Goal: Find specific page/section: Find specific page/section

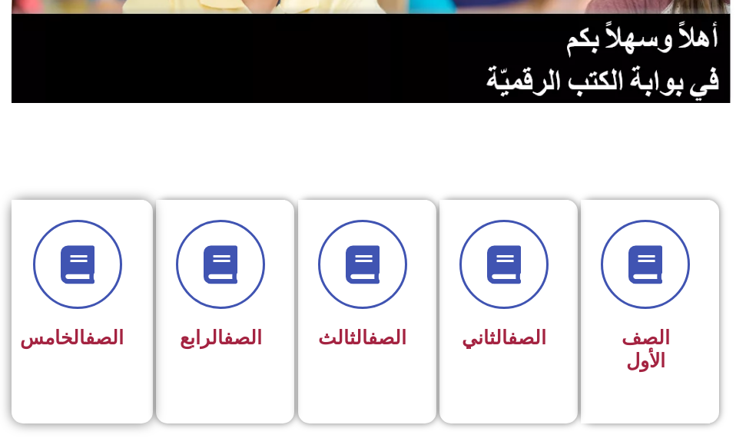
scroll to position [384, 0]
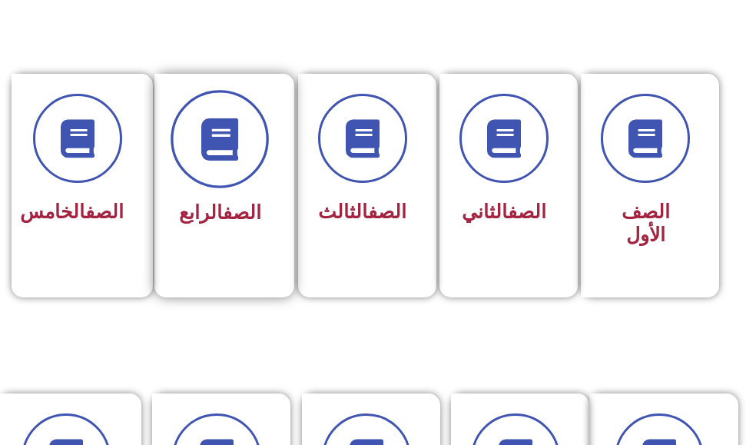
click at [234, 134] on icon at bounding box center [220, 139] width 42 height 42
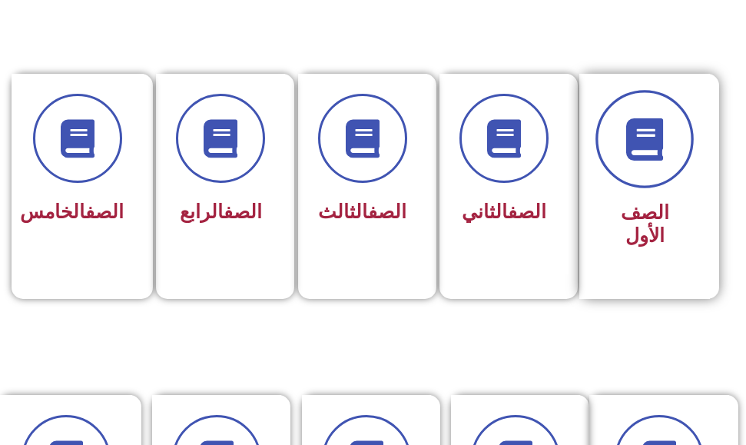
click at [667, 161] on span at bounding box center [644, 139] width 98 height 98
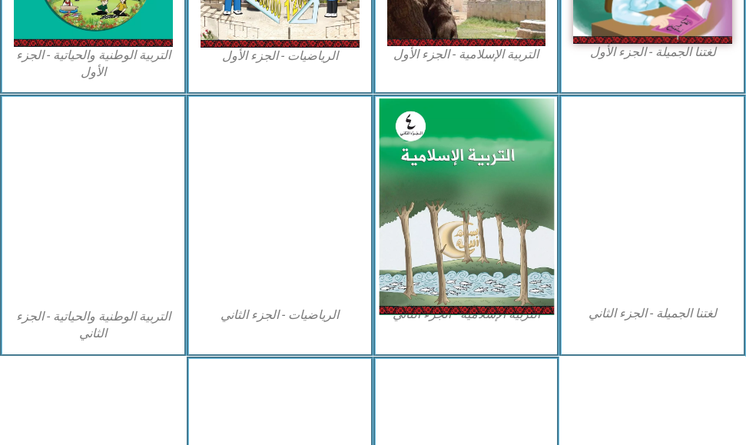
scroll to position [912, 0]
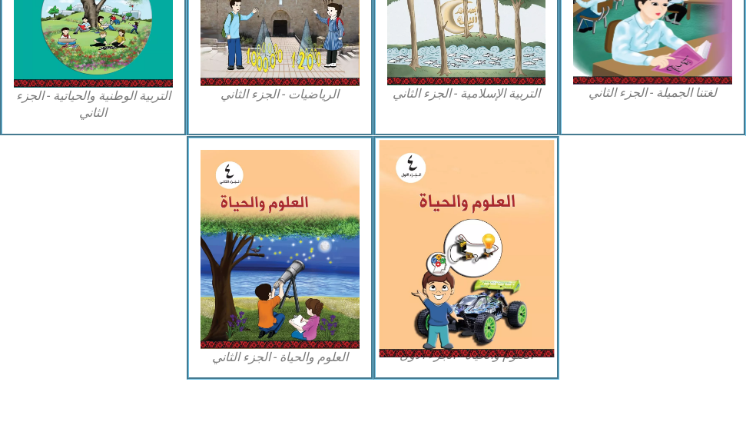
click at [497, 306] on img at bounding box center [466, 248] width 174 height 217
click at [438, 296] on img at bounding box center [466, 248] width 174 height 217
click at [458, 304] on img at bounding box center [466, 248] width 174 height 217
click at [459, 307] on img at bounding box center [466, 248] width 174 height 217
click at [453, 310] on img at bounding box center [466, 248] width 174 height 217
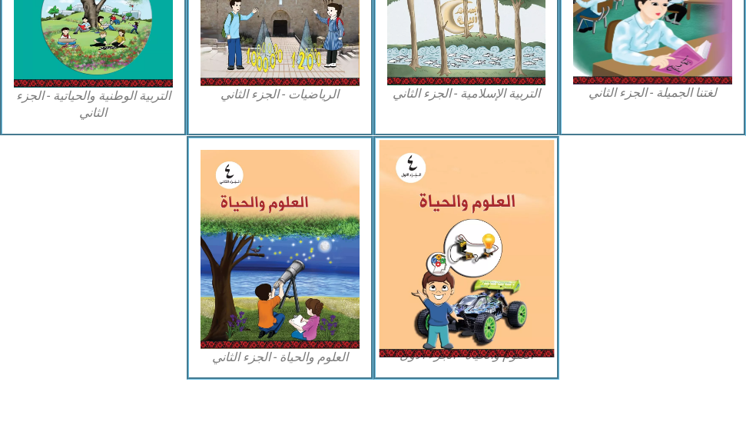
click at [451, 310] on img at bounding box center [466, 248] width 174 height 217
click at [406, 268] on img at bounding box center [466, 248] width 174 height 217
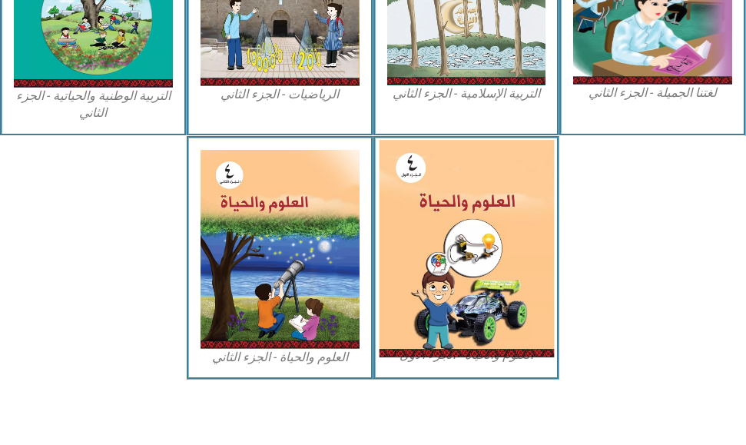
drag, startPoint x: 406, startPoint y: 268, endPoint x: 416, endPoint y: 261, distance: 12.1
click at [416, 261] on img at bounding box center [466, 248] width 174 height 217
click at [404, 298] on img at bounding box center [466, 248] width 174 height 217
drag, startPoint x: 404, startPoint y: 298, endPoint x: 428, endPoint y: 275, distance: 33.1
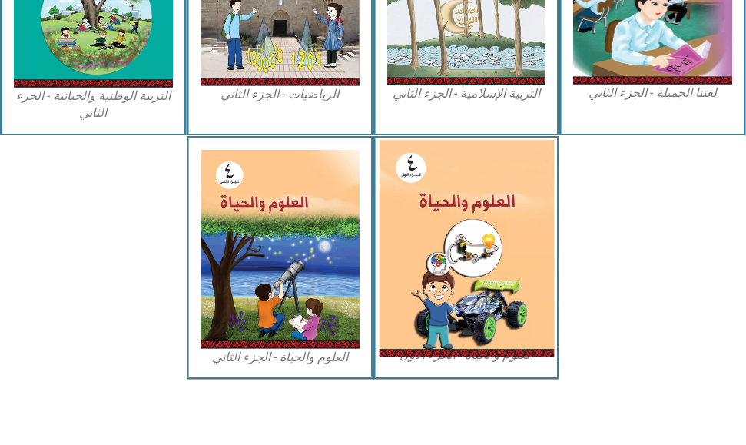
click at [428, 275] on img at bounding box center [466, 248] width 174 height 217
click at [450, 236] on img at bounding box center [466, 248] width 174 height 217
click at [431, 240] on img at bounding box center [466, 248] width 174 height 217
click at [435, 183] on img at bounding box center [466, 248] width 174 height 217
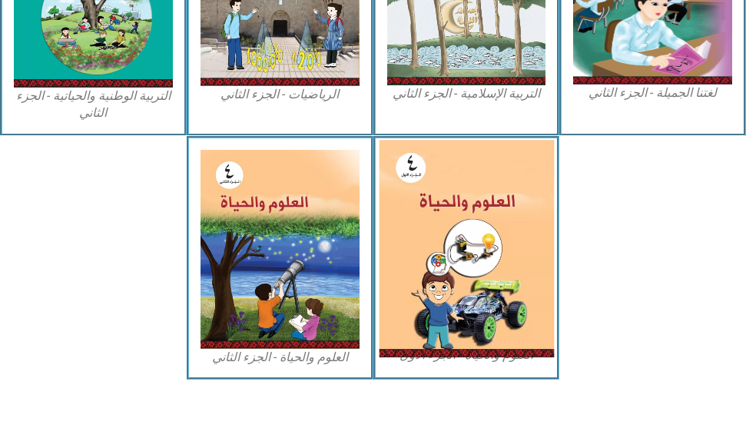
click at [453, 237] on img at bounding box center [466, 248] width 174 height 217
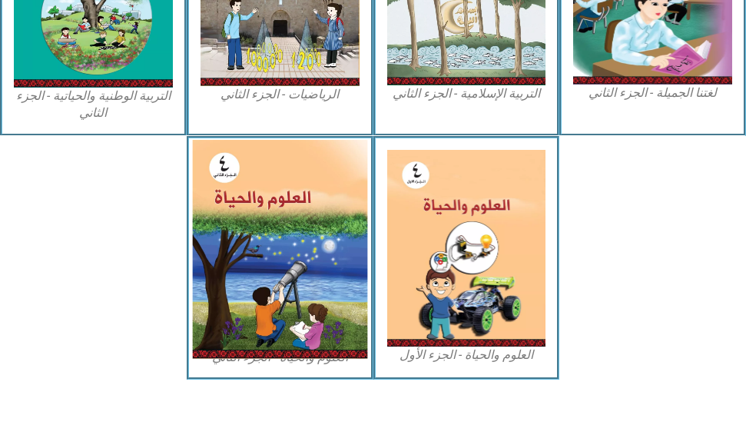
click at [290, 214] on img at bounding box center [279, 249] width 174 height 219
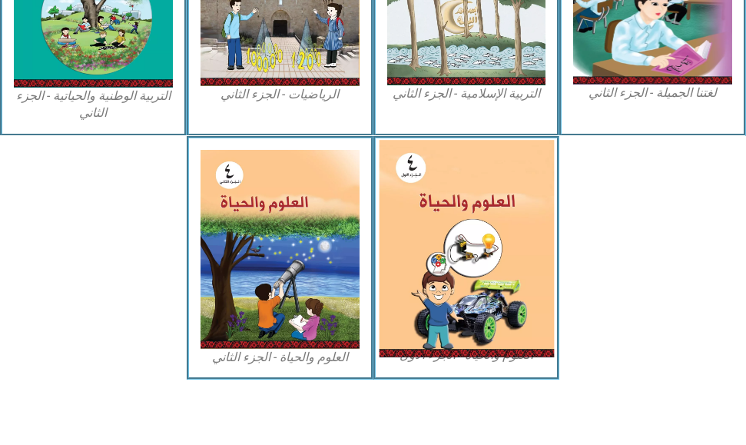
drag, startPoint x: 474, startPoint y: 275, endPoint x: 456, endPoint y: 312, distance: 41.2
click at [475, 274] on img at bounding box center [466, 248] width 174 height 217
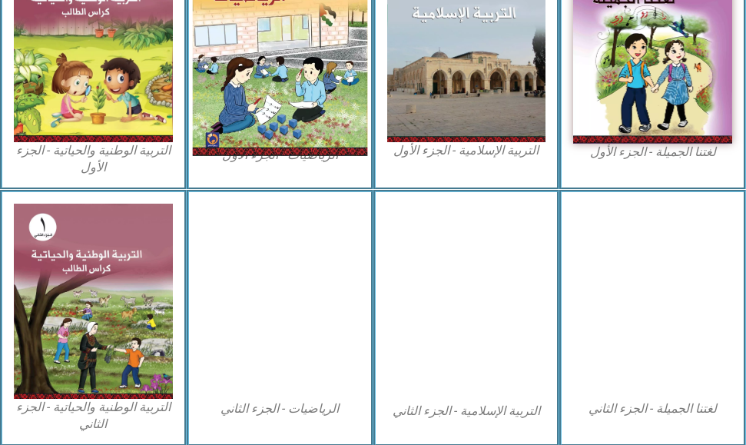
scroll to position [595, 0]
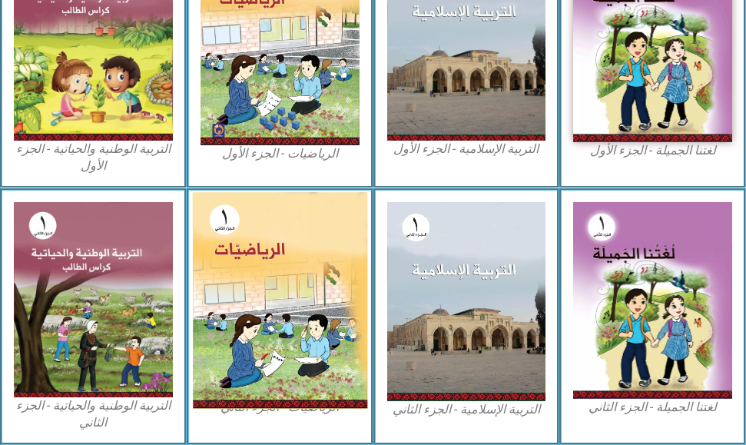
click at [239, 343] on img at bounding box center [279, 301] width 174 height 216
click at [239, 346] on img at bounding box center [279, 301] width 174 height 216
